Goal: Task Accomplishment & Management: Contribute content

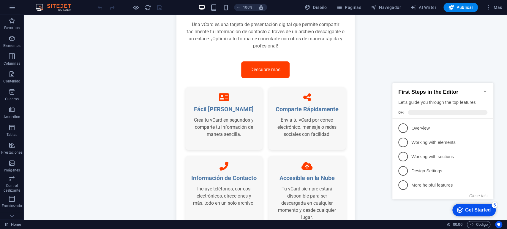
click at [352, 13] on div "100% Diseño Páginas Navegador AI Writer Publicar Más" at bounding box center [253, 7] width 507 height 14
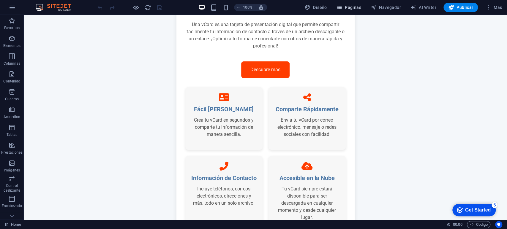
click at [352, 10] on span "Páginas" at bounding box center [349, 7] width 25 height 6
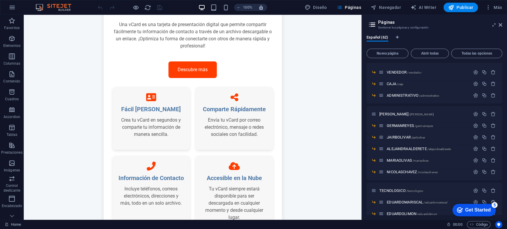
scroll to position [680, 0]
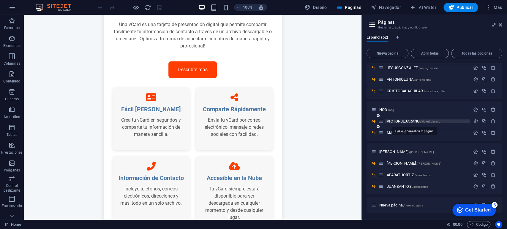
click at [410, 121] on span "VICTORBEJARANO /victorbejarano" at bounding box center [414, 121] width 54 height 4
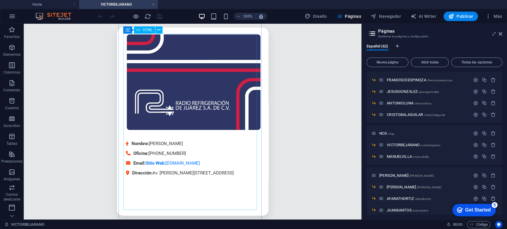
scroll to position [0, 0]
click at [162, 28] on button at bounding box center [158, 29] width 7 height 7
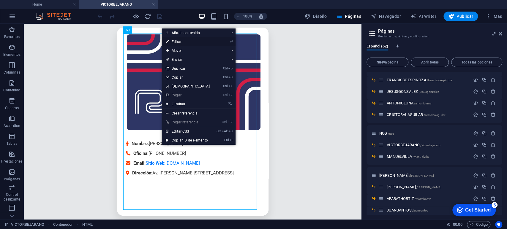
click at [185, 40] on link "⏎ Editar" at bounding box center [187, 41] width 51 height 9
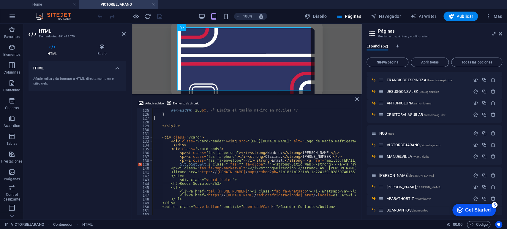
scroll to position [478, 0]
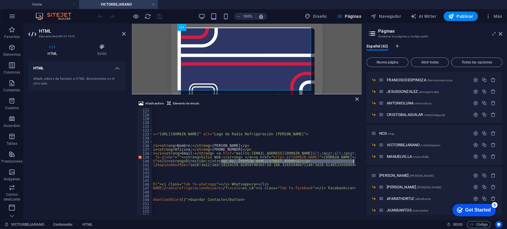
scroll to position [0, 90]
drag, startPoint x: 236, startPoint y: 160, endPoint x: 346, endPoint y: 163, distance: 110.0
paste textarea "[GEOGRAPHIC_DATA][PERSON_NAME]"
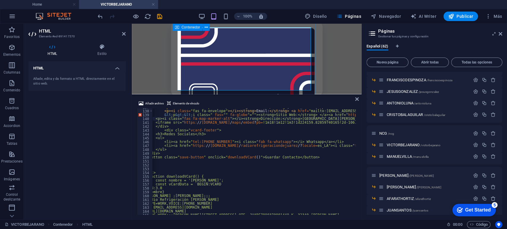
scroll to position [0, 15]
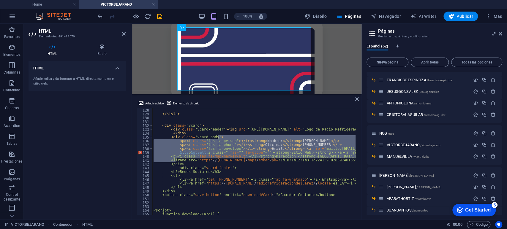
scroll to position [0, 0]
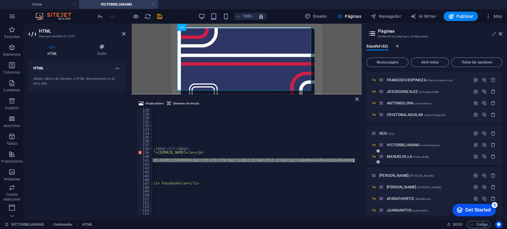
drag, startPoint x: 161, startPoint y: 124, endPoint x: 374, endPoint y: 160, distance: 215.9
click at [374, 160] on div "Home VICTORBEJARANO Favoritos Elementos Columnas Contenido [PERSON_NAME] Accord…" at bounding box center [253, 122] width 507 height 196
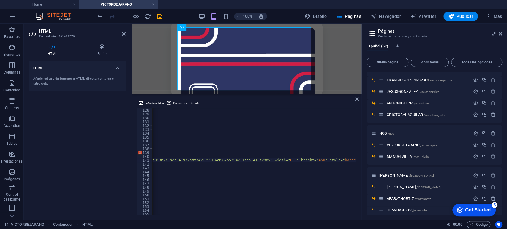
scroll to position [0, 585]
click at [223, 161] on div "</ style > < div class = "vcard" > < div class = "vcard-header" > < img src = "…" at bounding box center [28, 164] width 921 height 113
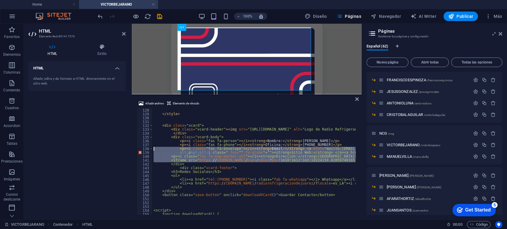
scroll to position [0, 0]
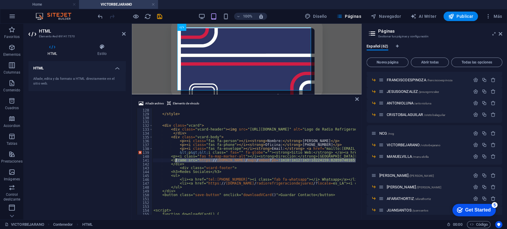
drag, startPoint x: 226, startPoint y: 161, endPoint x: 176, endPoint y: 161, distance: 50.2
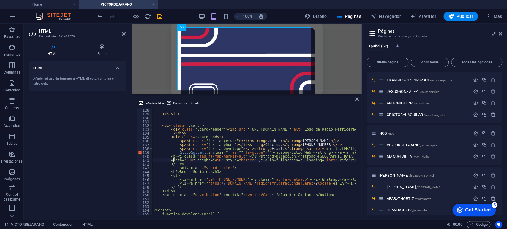
type textarea "width="600" height="450" style="border:0;" allowfullscreen="" loading="lazy" re…"
paste textarea
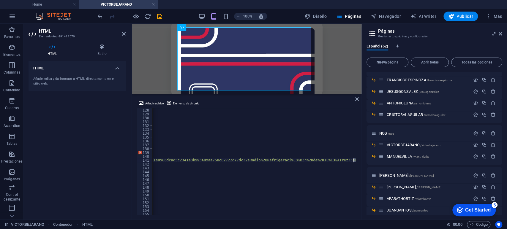
scroll to position [0, 35]
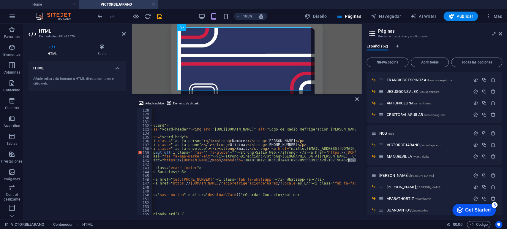
drag, startPoint x: 207, startPoint y: 160, endPoint x: 349, endPoint y: 160, distance: 141.4
type textarea "<iframe src="[URL][DOMAIN_NAME]" width="600" height="450" style="border:0;" all…"
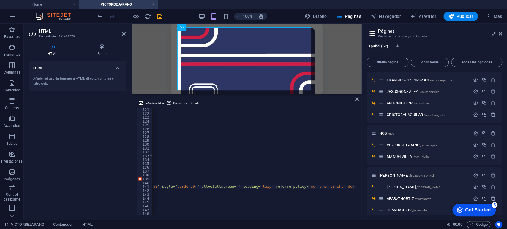
scroll to position [0, 769]
click at [291, 187] on div "/* Media Queries para pantallas pequeñas */ @ media (max-width: 480px) { .vcard…" at bounding box center [27, 164] width 1052 height 113
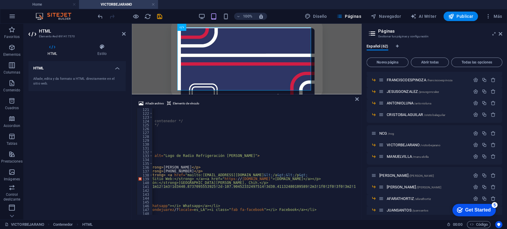
scroll to position [0, 139]
drag, startPoint x: 288, startPoint y: 183, endPoint x: 174, endPoint y: 183, distance: 113.2
click at [174, 183] on div "/* Media Queries para pantallas pequeñas */ @ media (max-width: 480px) { .vcard…" at bounding box center [479, 164] width 932 height 113
click at [174, 183] on div "/* Media Queries para pantallas pequeñas */ @ media (max-width: 480px) { .vcard…" at bounding box center [253, 161] width 203 height 107
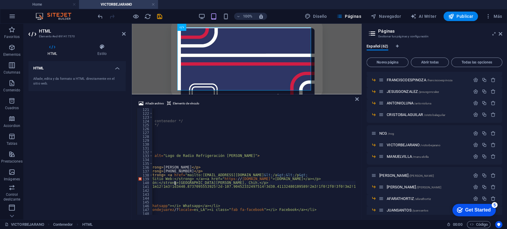
click at [174, 183] on div "/* Media Queries para pantallas pequeñas */ @ media (max-width: 480px) { .vcard…" at bounding box center [479, 164] width 932 height 113
drag, startPoint x: 173, startPoint y: 183, endPoint x: 285, endPoint y: 182, distance: 111.4
click at [285, 182] on div "/* Media Queries para pantallas pequeñas */ @ media (max-width: 480px) { .vcard…" at bounding box center [479, 164] width 932 height 113
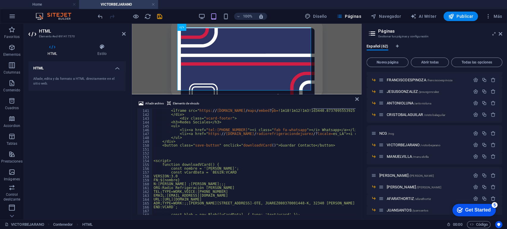
scroll to position [574, 0]
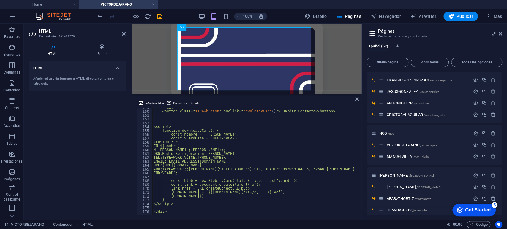
drag, startPoint x: 329, startPoint y: 169, endPoint x: 185, endPoint y: 171, distance: 143.5
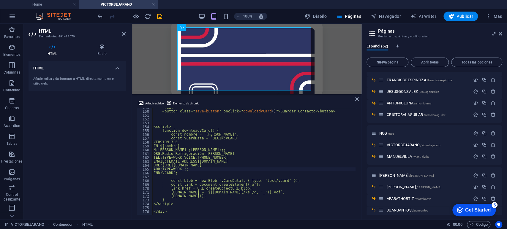
paste textarea "[GEOGRAPHIC_DATA][PERSON_NAME], [GEOGRAPHIC_DATA]"
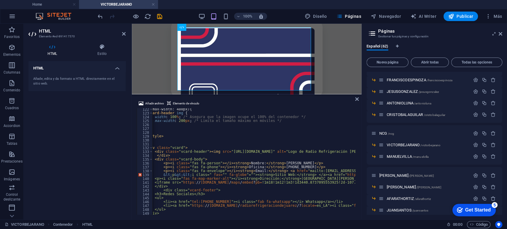
scroll to position [0, 17]
drag, startPoint x: 309, startPoint y: 168, endPoint x: 283, endPoint y: 166, distance: 26.2
paste textarea "[PHONE_NUMBER]"
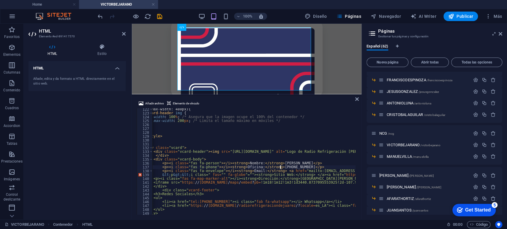
drag, startPoint x: 306, startPoint y: 167, endPoint x: 275, endPoint y: 166, distance: 30.3
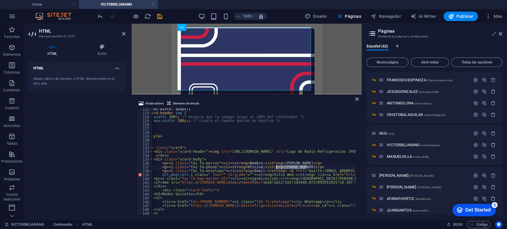
paste textarea "[PHONE_NUMBER]"
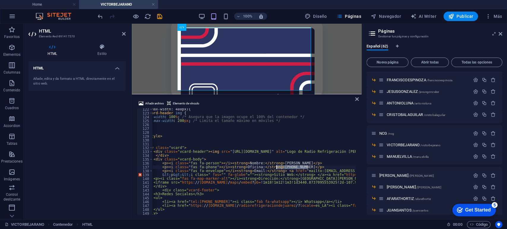
drag, startPoint x: 308, startPoint y: 168, endPoint x: 275, endPoint y: 167, distance: 33.0
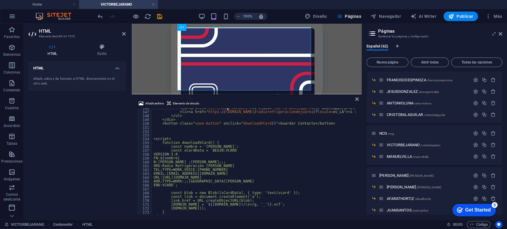
scroll to position [562, 0]
drag, startPoint x: 233, startPoint y: 170, endPoint x: 195, endPoint y: 170, distance: 37.7
paste textarea "-636-688-13-31"
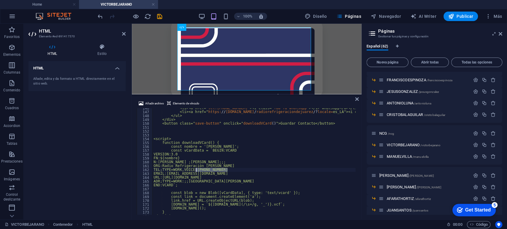
type textarea "TEL;TYPE=WORK,VOICE:[PHONE_NUMBER]"
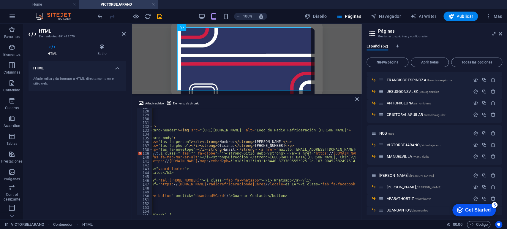
scroll to position [0, 48]
click at [160, 13] on icon "save" at bounding box center [159, 16] width 7 height 7
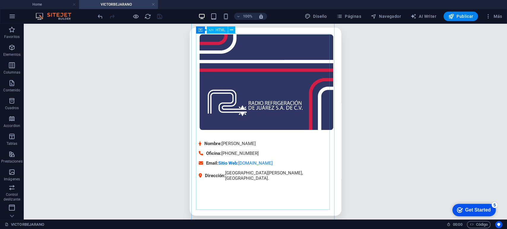
scroll to position [14, 0]
click at [446, 20] on button "Publicar" at bounding box center [461, 17] width 35 height 10
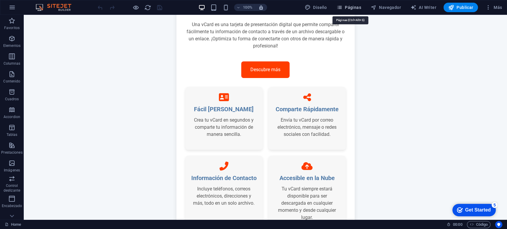
click at [350, 3] on button "Páginas" at bounding box center [348, 8] width 29 height 10
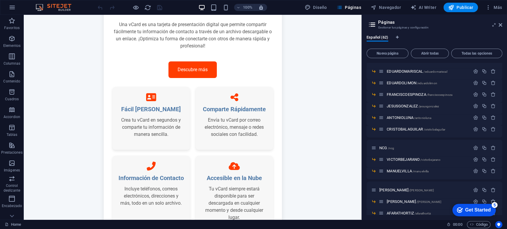
scroll to position [680, 0]
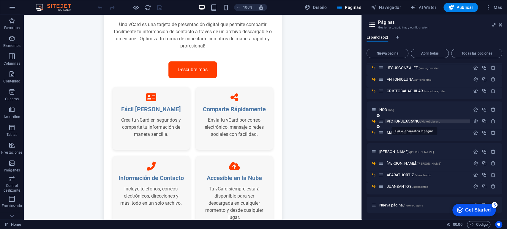
click at [411, 120] on span "VICTORBEJARANO /victorbejarano" at bounding box center [414, 121] width 54 height 4
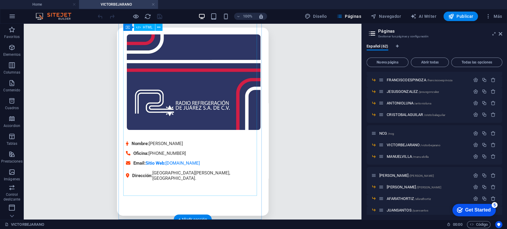
scroll to position [14, 0]
click at [448, 18] on button "Publicar" at bounding box center [461, 17] width 35 height 10
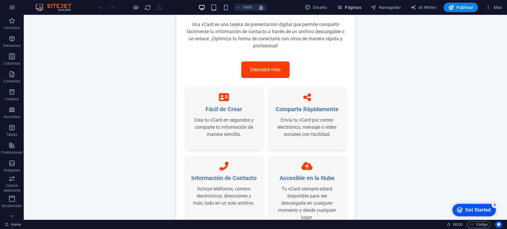
click at [353, 9] on span "Páginas" at bounding box center [349, 7] width 25 height 6
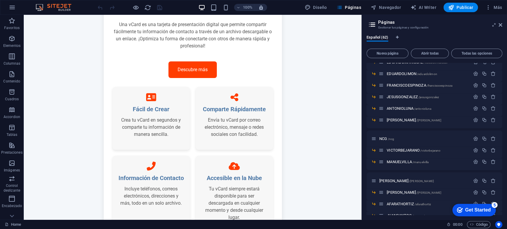
scroll to position [680, 0]
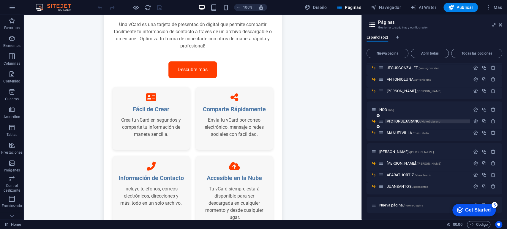
click at [402, 121] on span "VICTORBEJARANO /victorbejarano" at bounding box center [414, 121] width 54 height 4
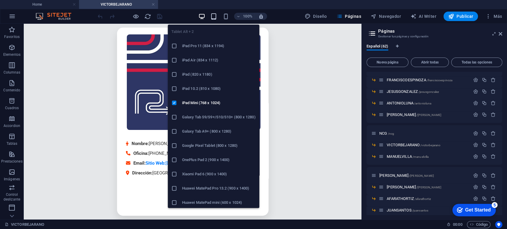
scroll to position [30, 0]
